Goal: Task Accomplishment & Management: Manage account settings

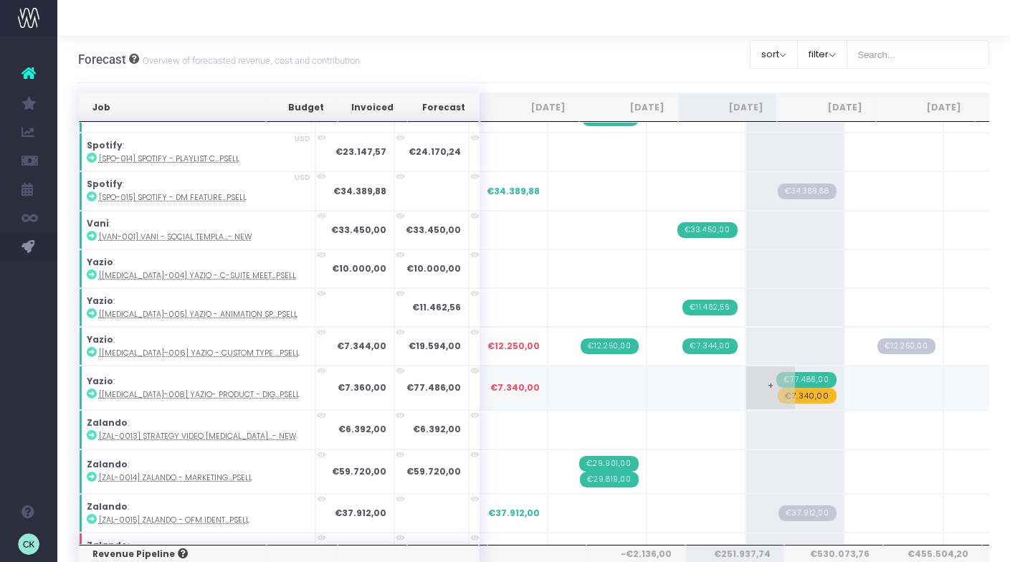
click at [746, 378] on span "+" at bounding box center [770, 387] width 49 height 43
click at [746, 383] on span "+" at bounding box center [770, 387] width 49 height 43
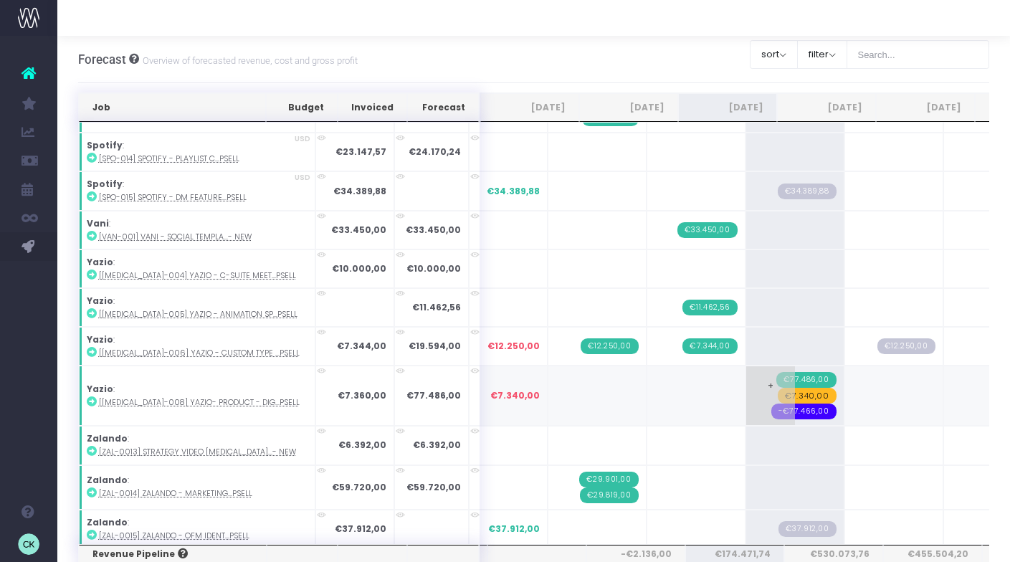
click at [771, 409] on span "-€77.466,00" at bounding box center [803, 412] width 65 height 16
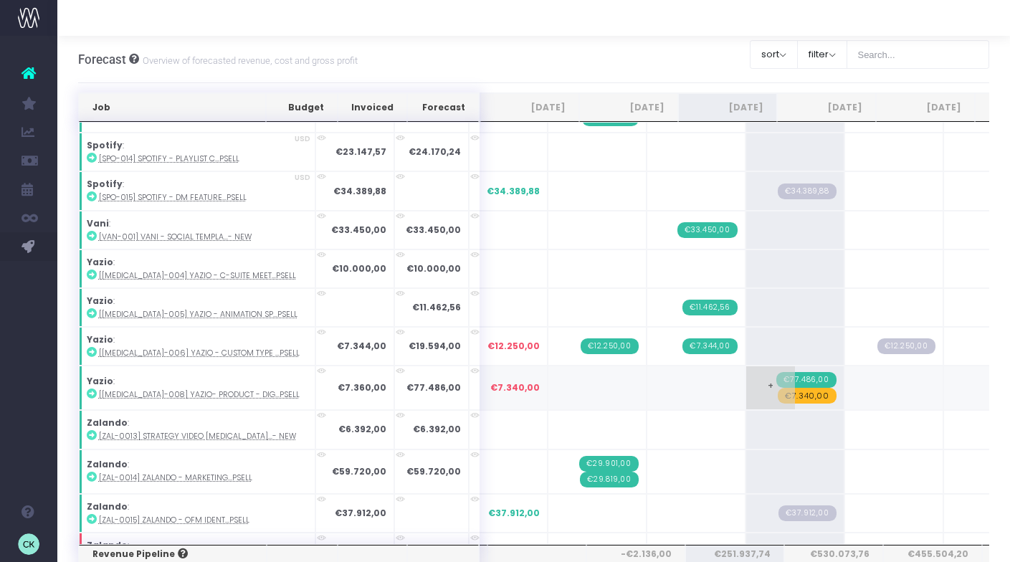
click at [746, 382] on span "+" at bounding box center [770, 387] width 49 height 43
click at [746, 380] on span "+" at bounding box center [770, 387] width 49 height 43
click at [753, 391] on input "-77466" at bounding box center [794, 387] width 83 height 29
drag, startPoint x: 744, startPoint y: 389, endPoint x: 654, endPoint y: 389, distance: 90.3
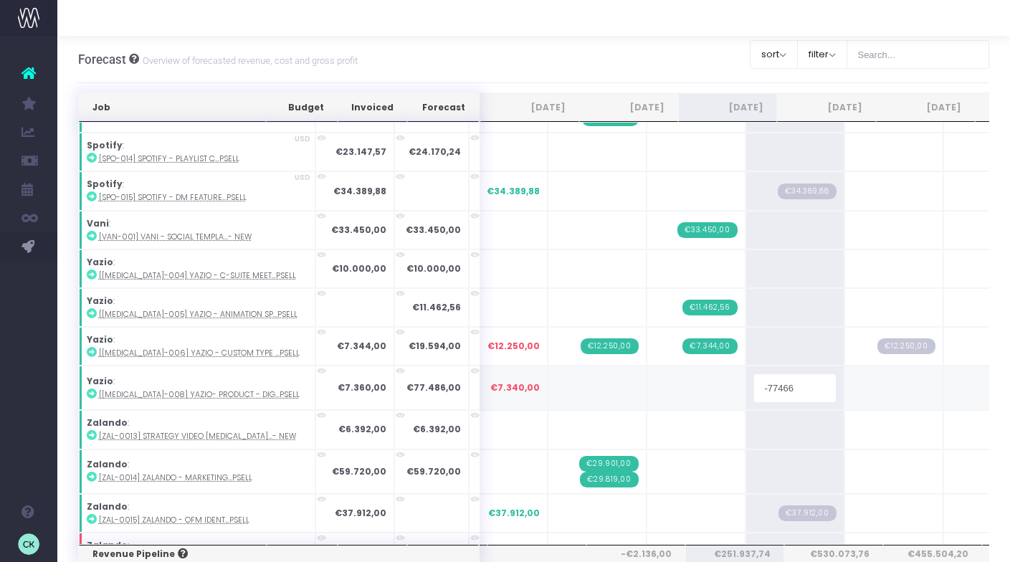
click at [654, 389] on tr "Yazio : [[MEDICAL_DATA]-008] Yazio- Product - Dig...psell €7.360,00 €77.486,00 …" at bounding box center [1006, 388] width 1854 height 44
type input "20000"
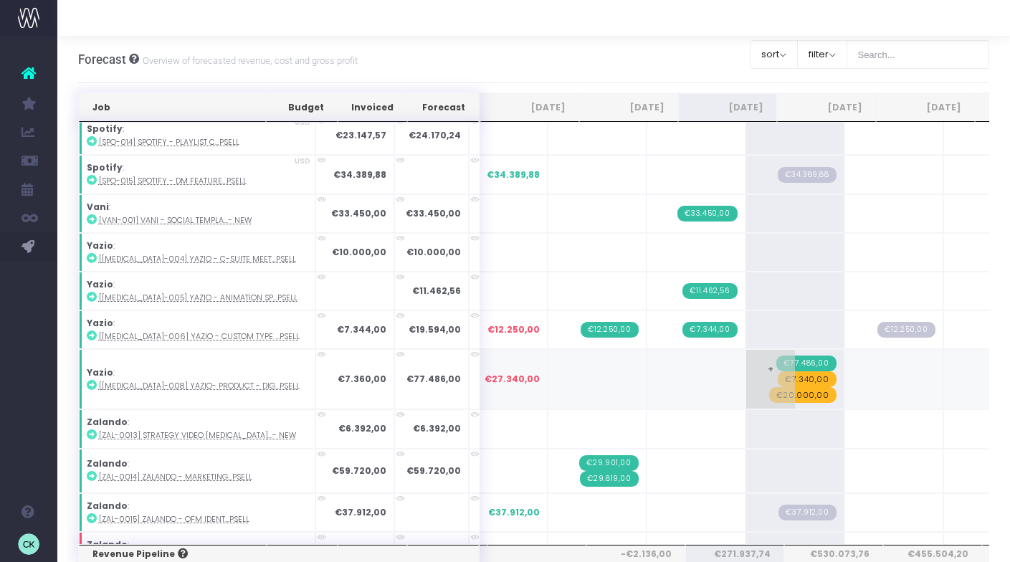
click at [778, 376] on span "€7.340,00" at bounding box center [807, 379] width 58 height 16
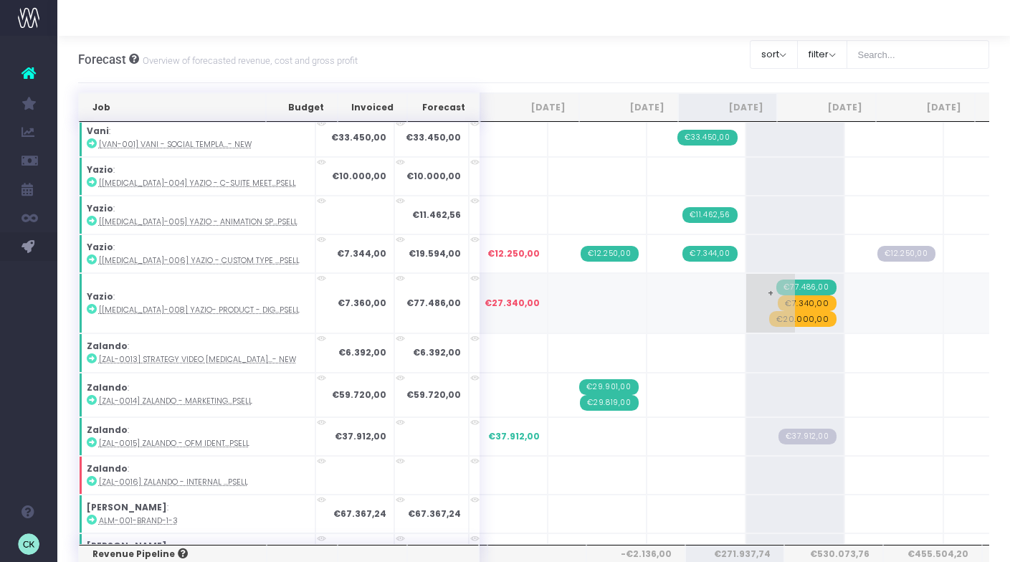
click at [778, 300] on span "€7.340,00" at bounding box center [807, 303] width 58 height 16
click at [778, 301] on span "€7.340,00" at bounding box center [807, 303] width 58 height 16
